Goal: Task Accomplishment & Management: Manage account settings

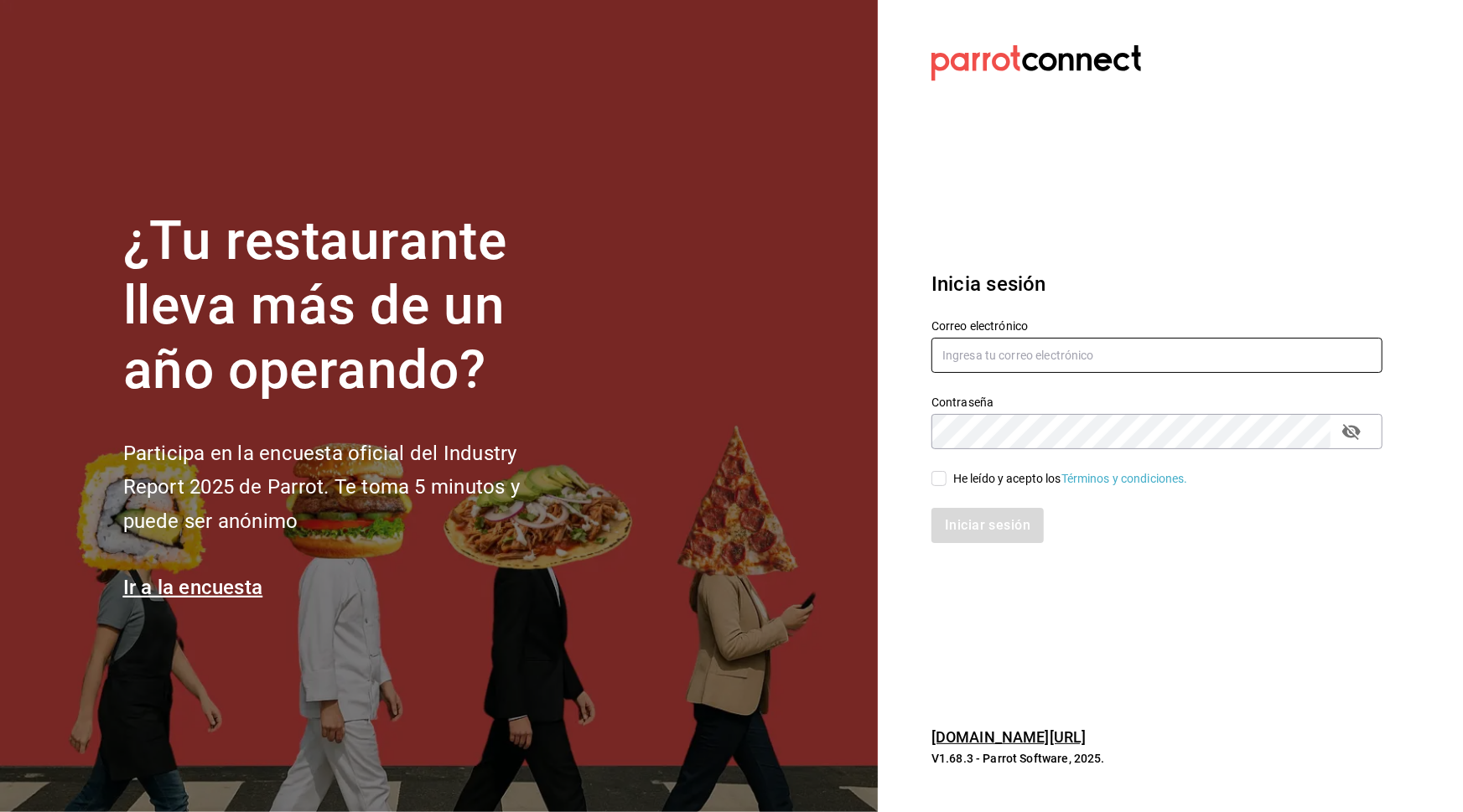
type input "nestorjrfernandez19@gmail.com"
click at [1031, 479] on div "He leído y acepto los Términos y condiciones." at bounding box center [1071, 479] width 235 height 17
click at [947, 479] on input "He leído y acepto los Términos y condiciones." at bounding box center [939, 479] width 15 height 15
checkbox input "true"
click at [993, 523] on button "Iniciar sesión" at bounding box center [987, 525] width 113 height 35
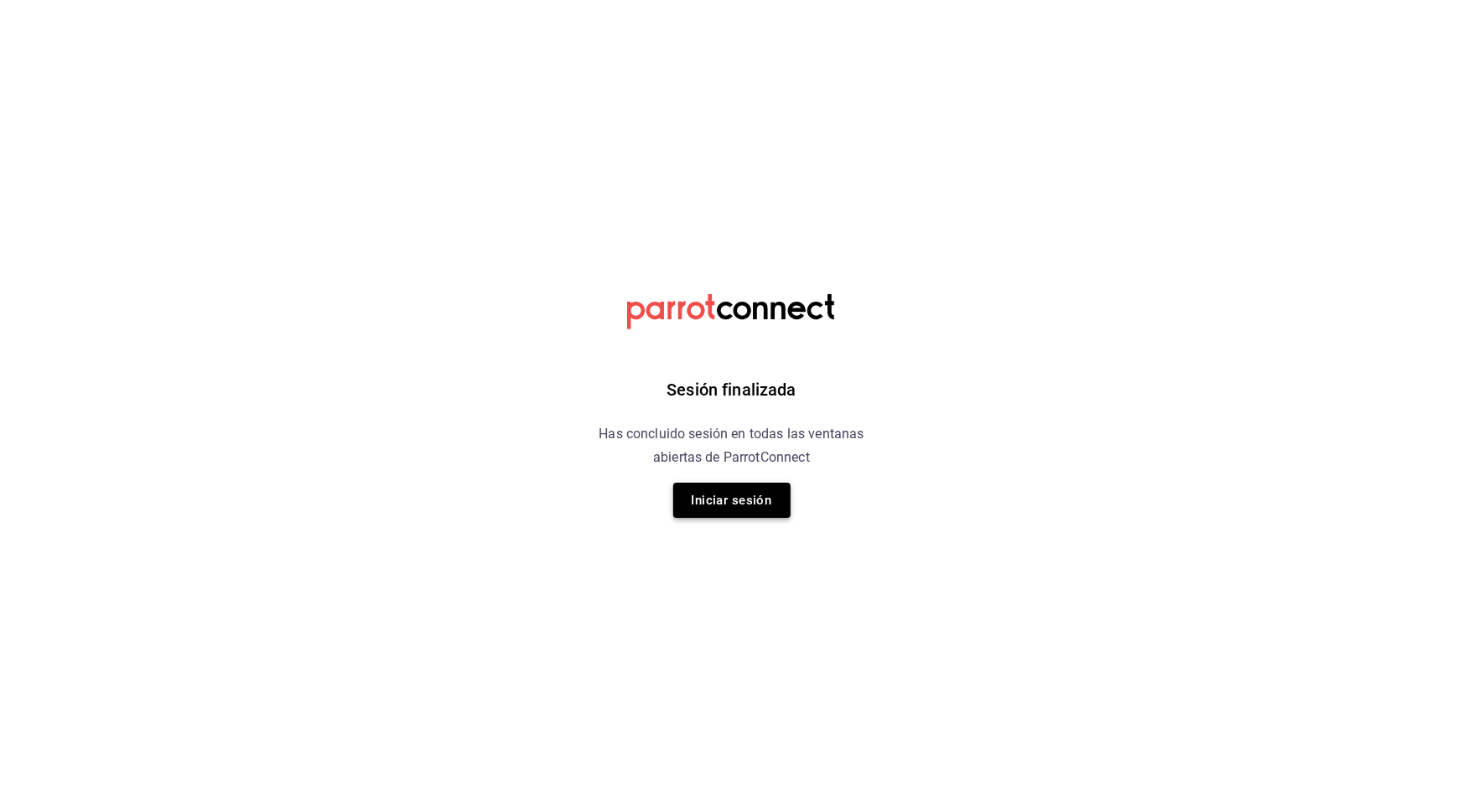
click at [755, 494] on button "Iniciar sesión" at bounding box center [732, 500] width 117 height 35
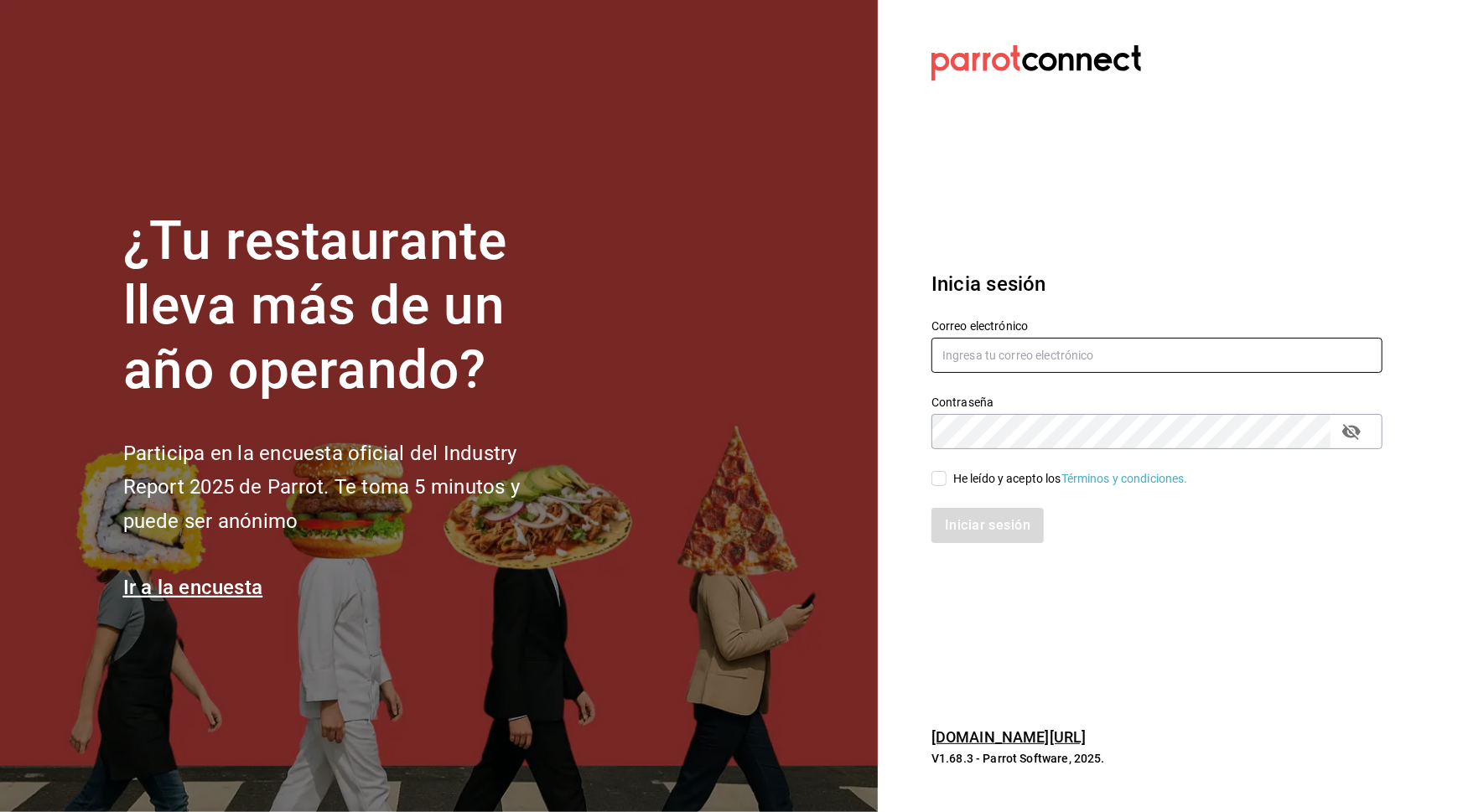
type input "[EMAIL_ADDRESS][DOMAIN_NAME]"
click at [986, 483] on div "He leído y acepto los Términos y condiciones." at bounding box center [1071, 479] width 235 height 17
click at [947, 483] on input "He leído y acepto los Términos y condiciones." at bounding box center [939, 479] width 15 height 15
checkbox input "true"
click at [981, 527] on button "Iniciar sesión" at bounding box center [987, 525] width 113 height 35
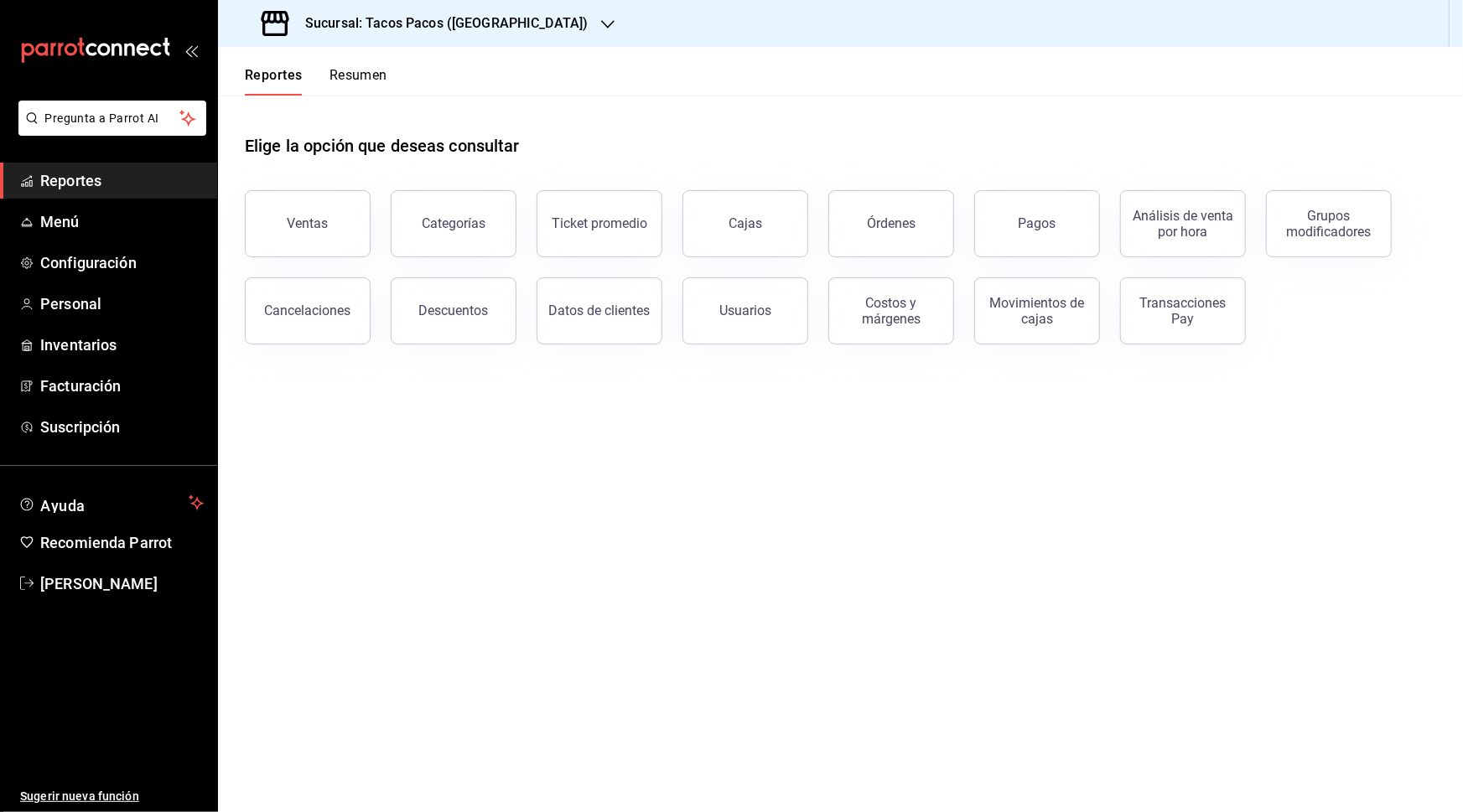
click at [467, 24] on h3 "Sucursal: Tacos Pacos ([GEOGRAPHIC_DATA])" at bounding box center [440, 23] width 296 height 20
click at [352, 106] on span "Tacos Pacos ([PERSON_NAME])" at bounding box center [317, 110] width 170 height 17
